Goal: Transaction & Acquisition: Purchase product/service

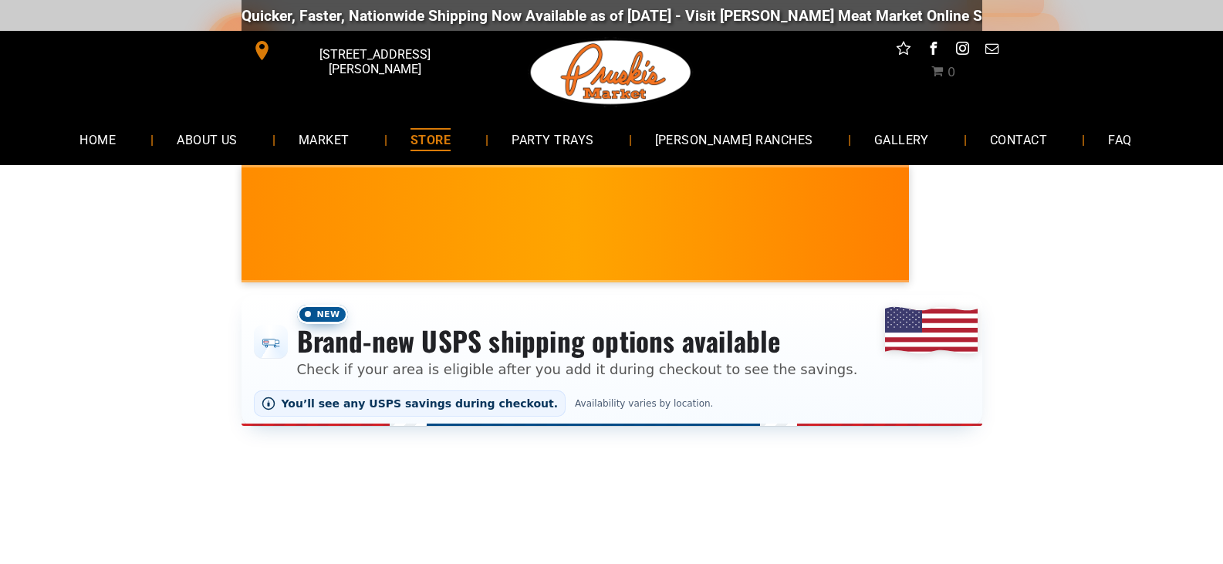
click at [451, 140] on span "STORE" at bounding box center [431, 139] width 40 height 22
